Goal: Transaction & Acquisition: Purchase product/service

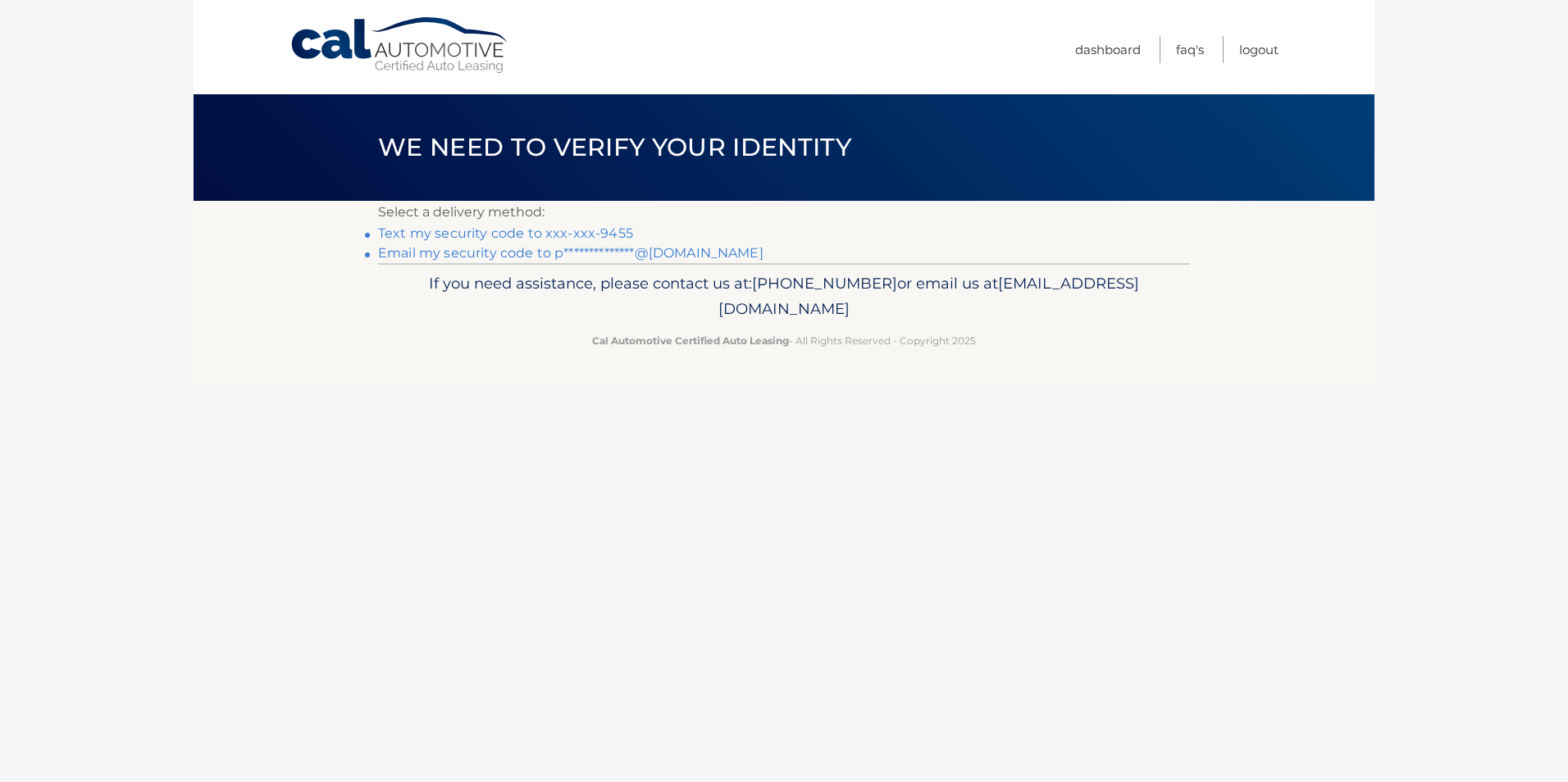
click at [516, 230] on link "Text my security code to xxx-xxx-9455" at bounding box center [506, 233] width 255 height 16
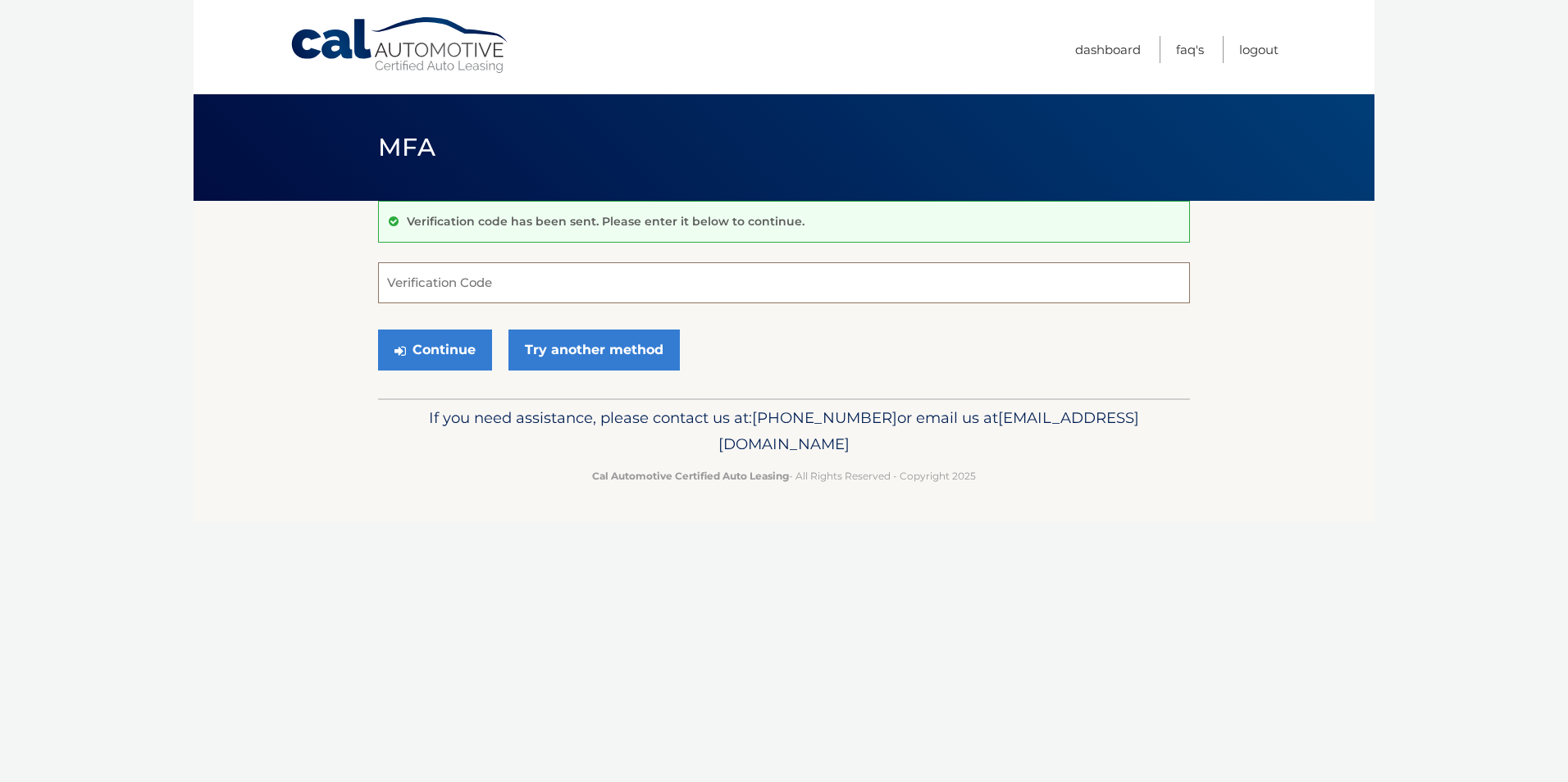
click at [548, 279] on input "Verification Code" at bounding box center [784, 284] width 812 height 41
type input "703809"
click at [378, 330] on button "Continue" at bounding box center [435, 350] width 114 height 41
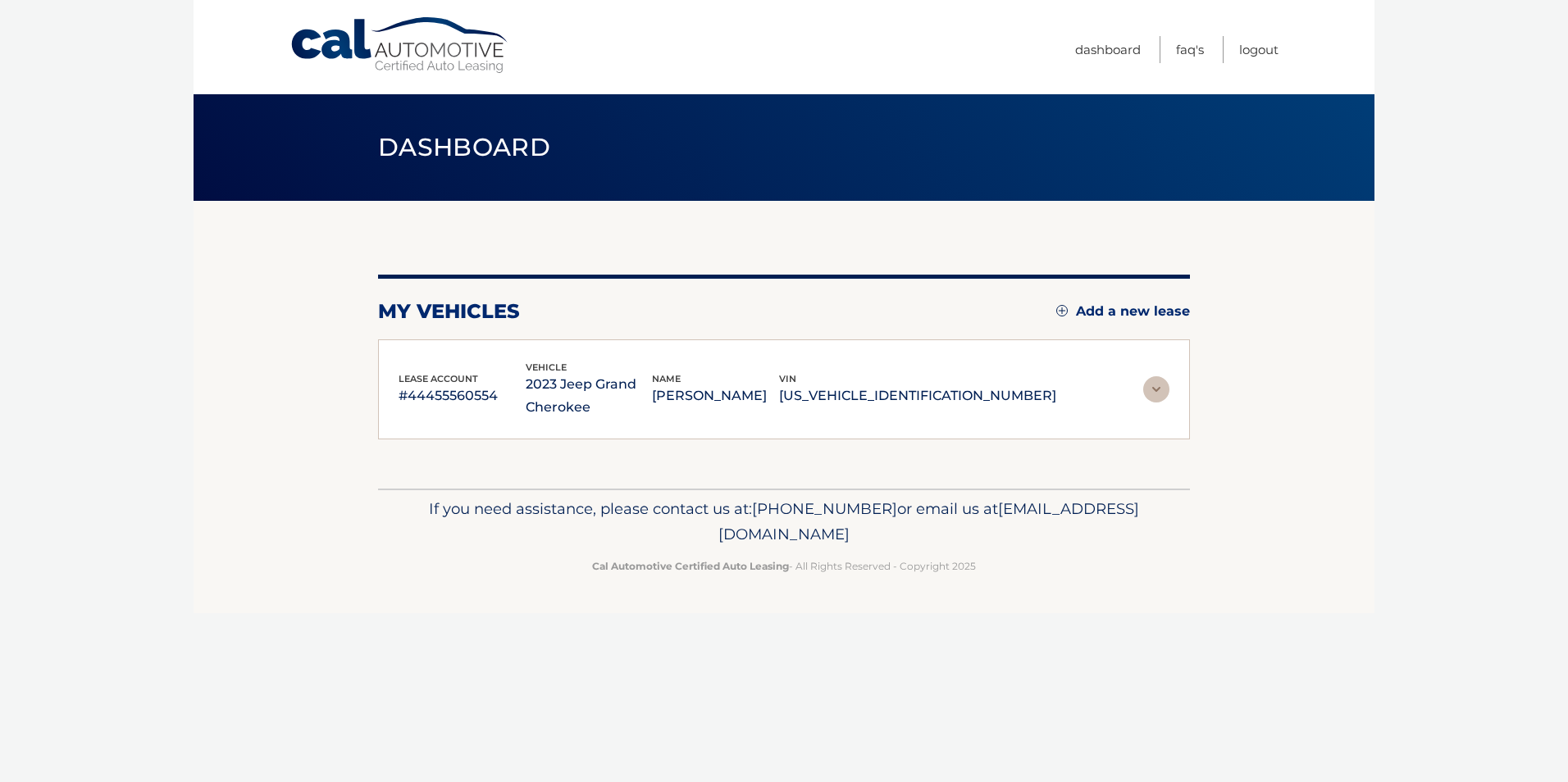
click at [439, 344] on div "lease account #44455560554 vehicle 2023 Jeep Grand Cherokee name ERIC LICHTMAN …" at bounding box center [784, 390] width 812 height 100
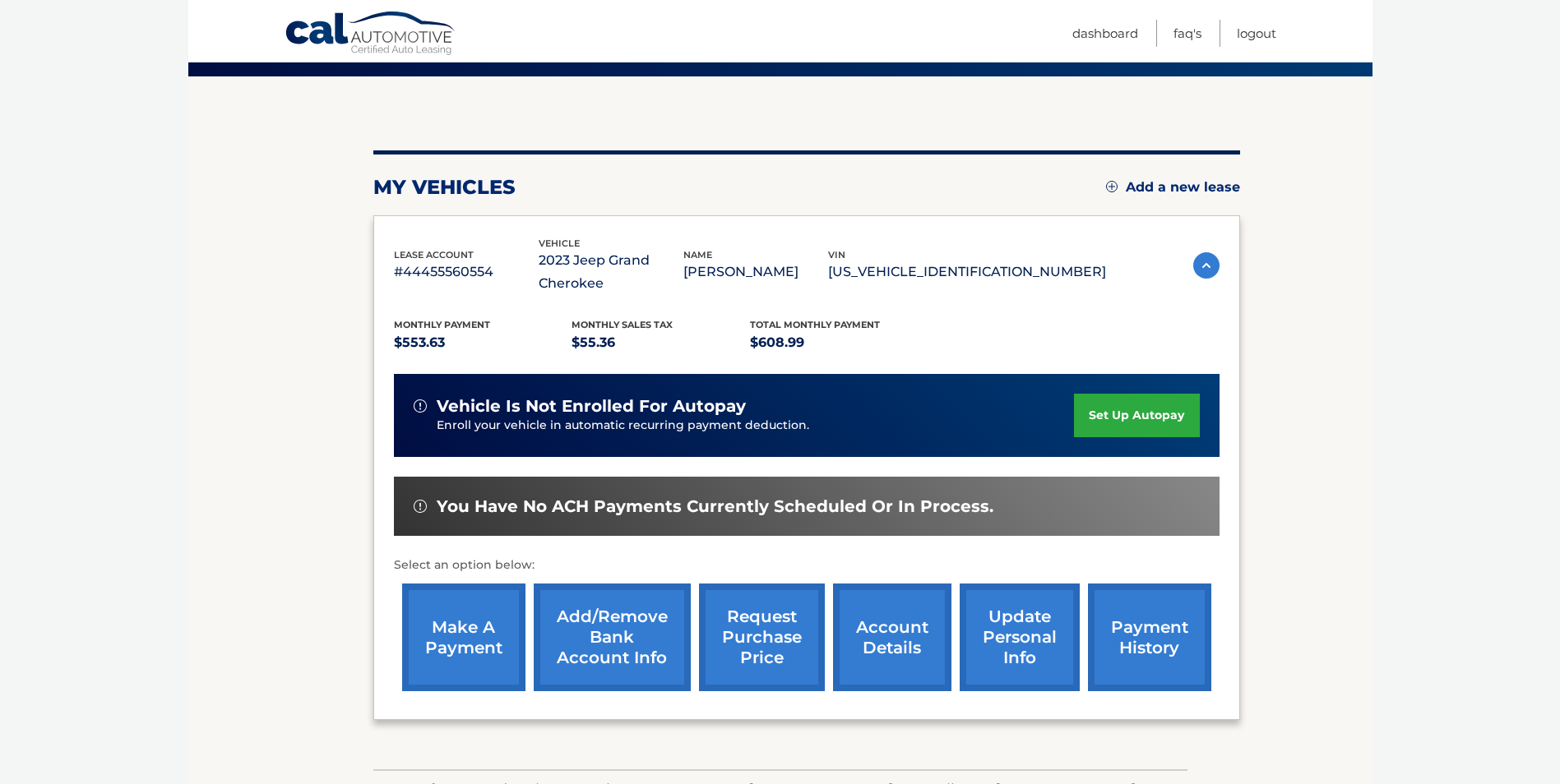
scroll to position [165, 0]
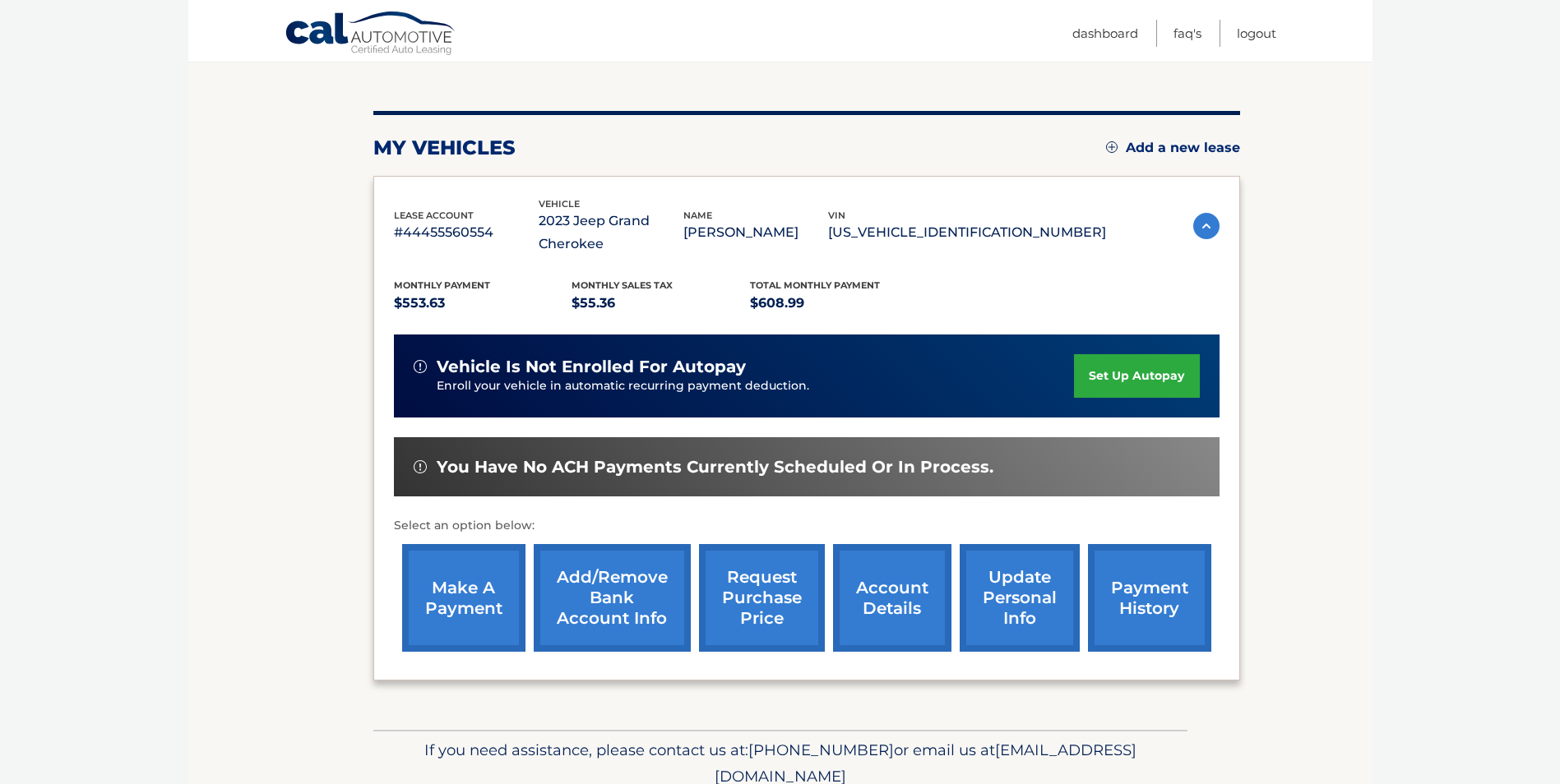
click at [471, 589] on link "make a payment" at bounding box center [463, 598] width 123 height 107
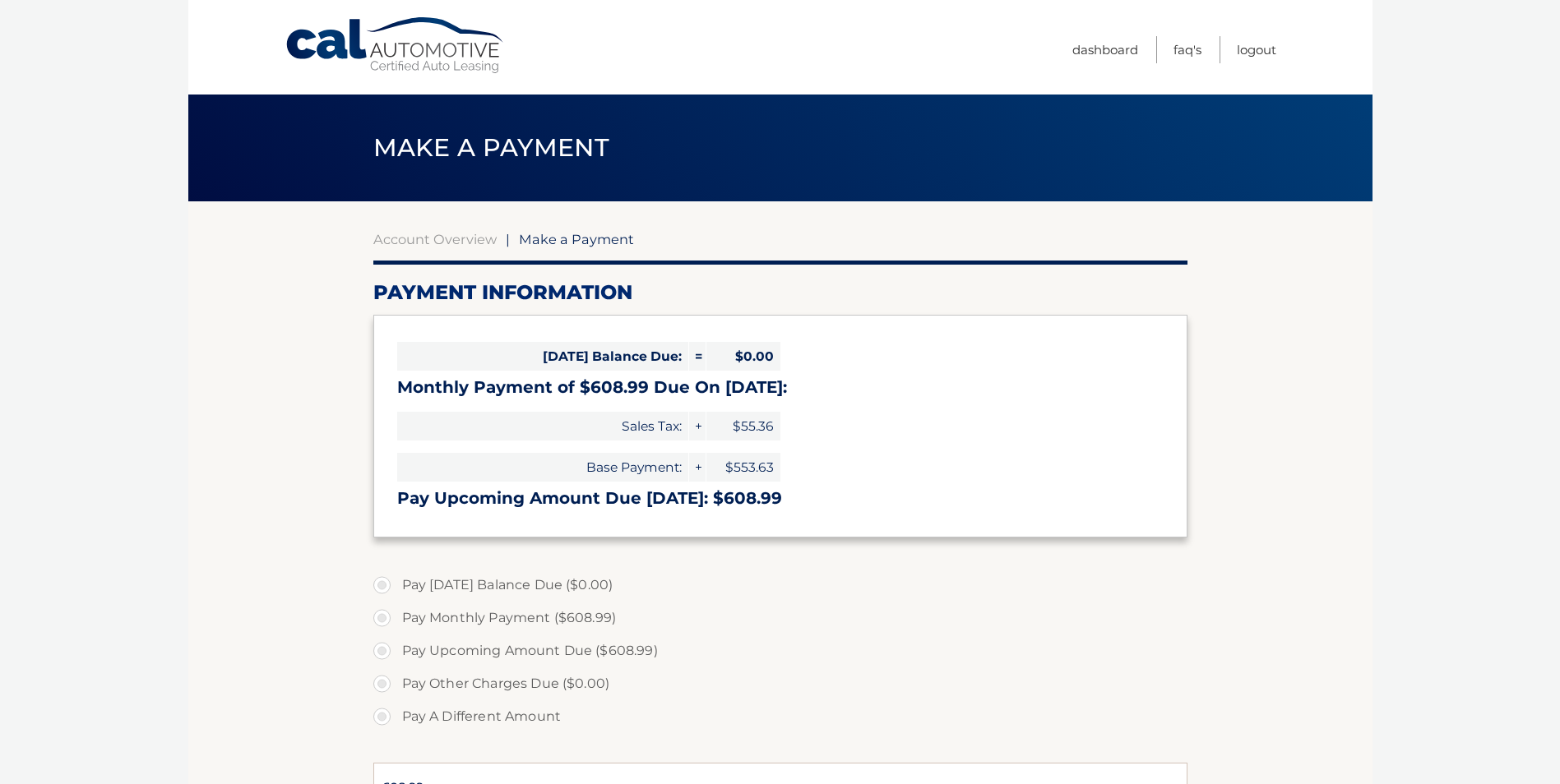
select select "ZTJjNjU0ODMtZWM3Ni00Njg0LTliODgtNTk2ZTVkNGVlOWQw"
click at [380, 617] on label "Pay Monthly Payment ($608.99)" at bounding box center [780, 617] width 814 height 33
click at [380, 617] on input "Pay Monthly Payment ($608.99)" at bounding box center [388, 615] width 16 height 26
radio input "true"
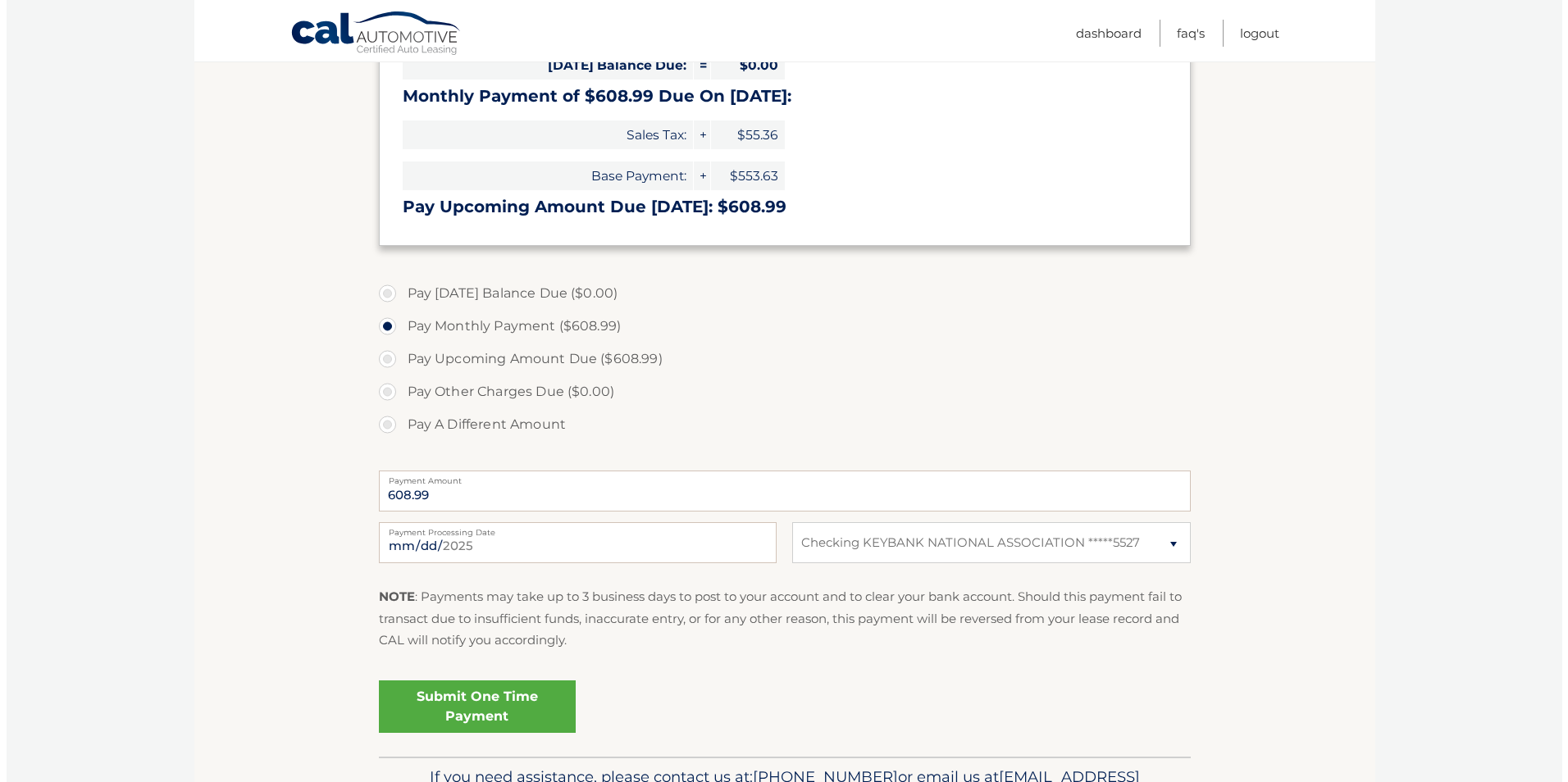
scroll to position [328, 0]
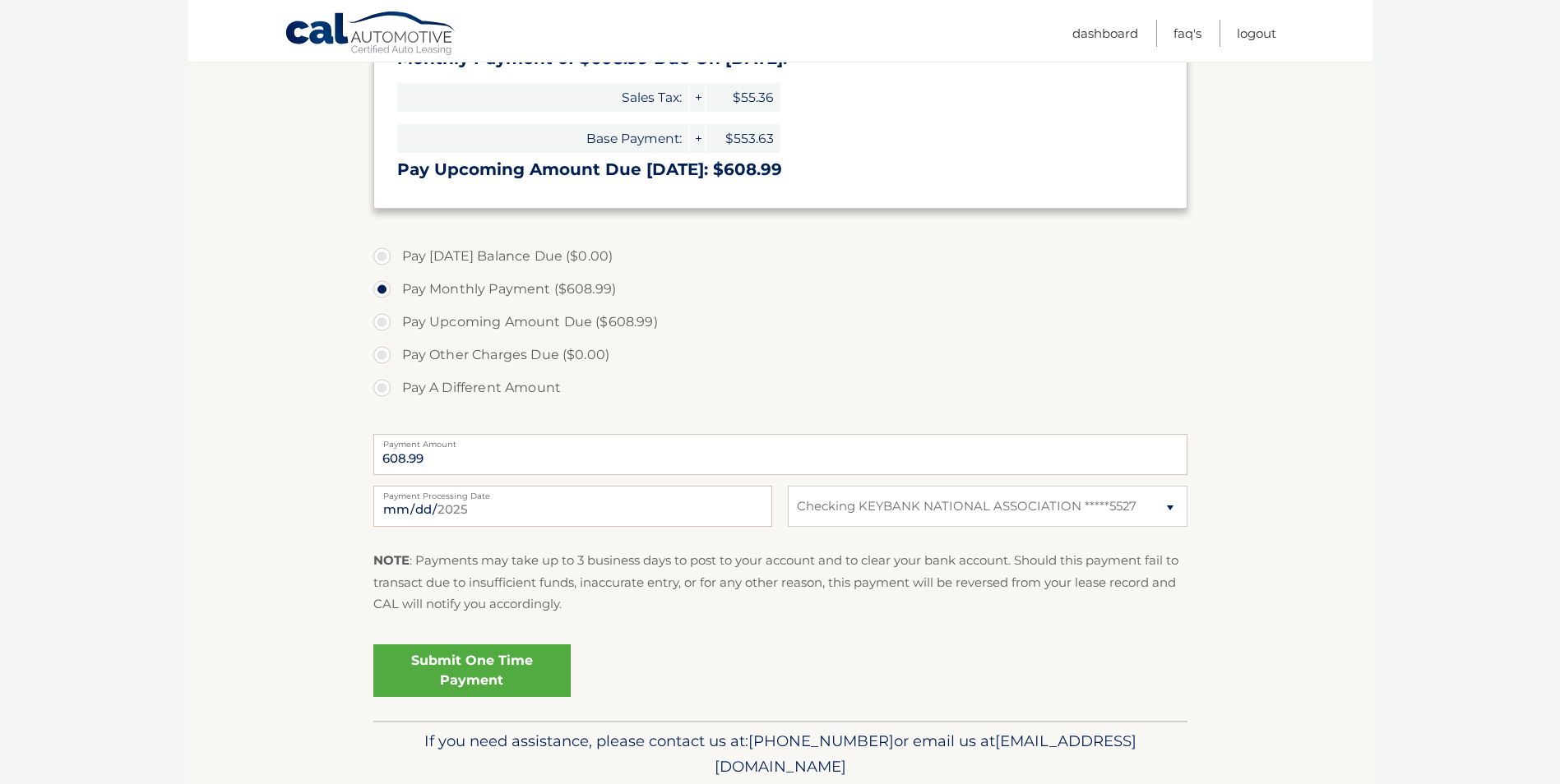
click at [482, 665] on link "Submit One Time Payment" at bounding box center [473, 671] width 198 height 53
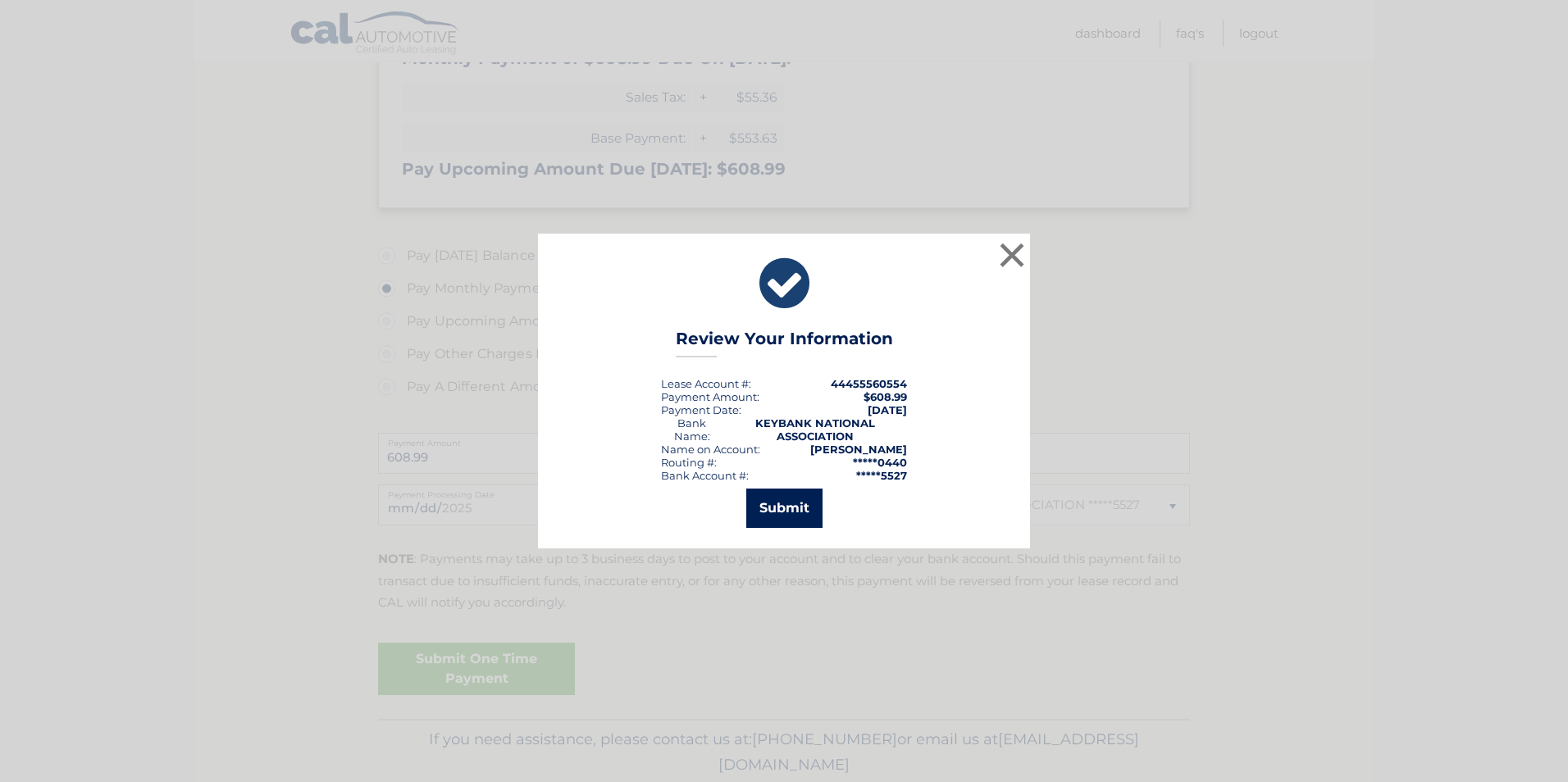
click at [792, 504] on button "Submit" at bounding box center [784, 509] width 76 height 39
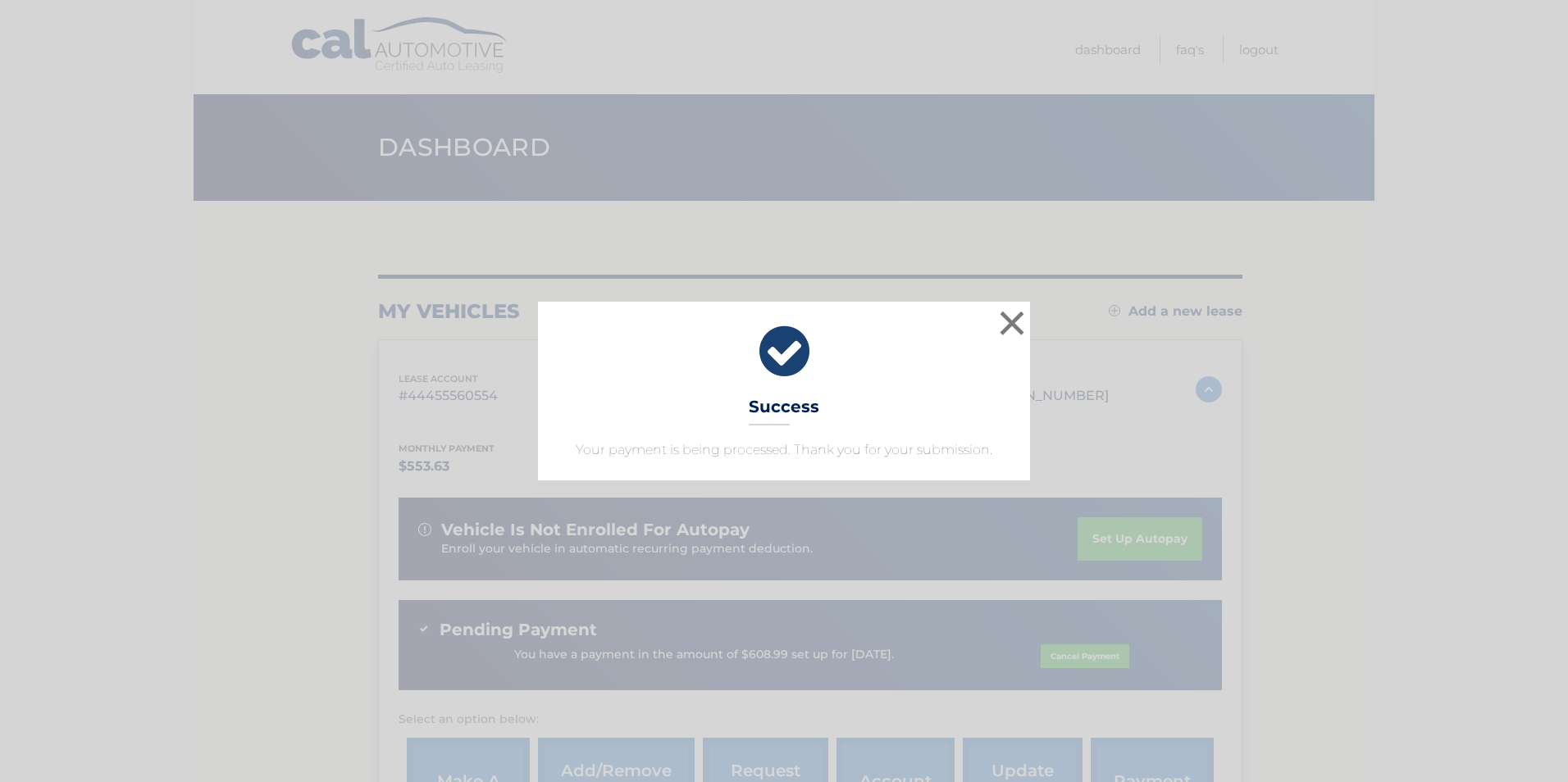
click at [1037, 308] on div "× Success Your payment is being processed. Thank you for your submission." at bounding box center [784, 391] width 1555 height 178
